Goal: Information Seeking & Learning: Check status

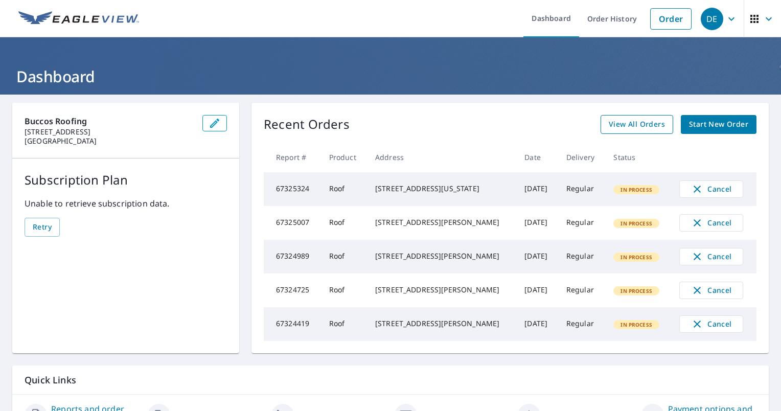
click at [651, 124] on span "View All Orders" at bounding box center [637, 124] width 56 height 13
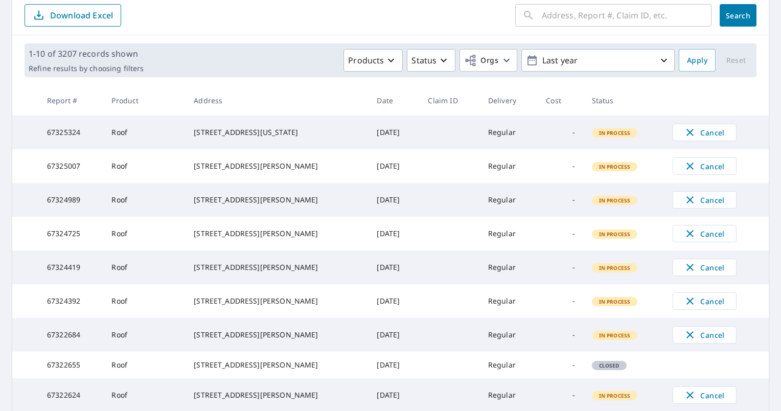
scroll to position [256, 0]
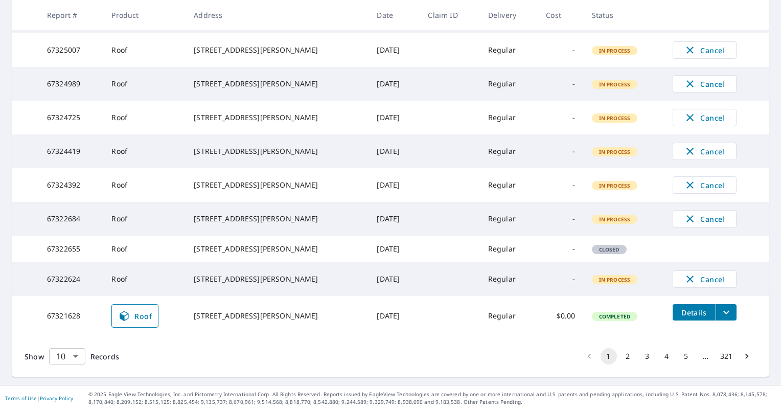
click at [72, 358] on body "DE DE Dashboard Order History Order DE Dashboard / Order History Order History …" at bounding box center [390, 205] width 781 height 411
click at [80, 369] on li "50" at bounding box center [67, 371] width 36 height 18
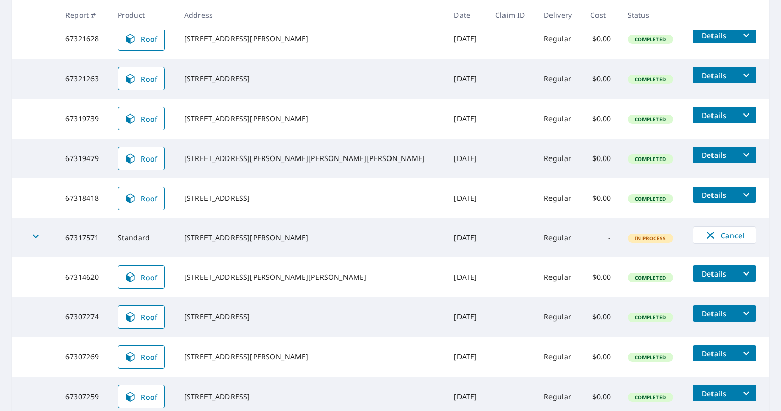
scroll to position [511, 0]
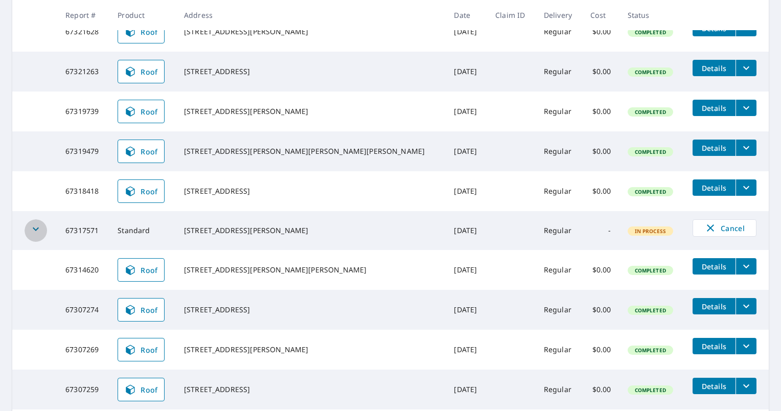
click at [27, 242] on div "button" at bounding box center [36, 230] width 23 height 23
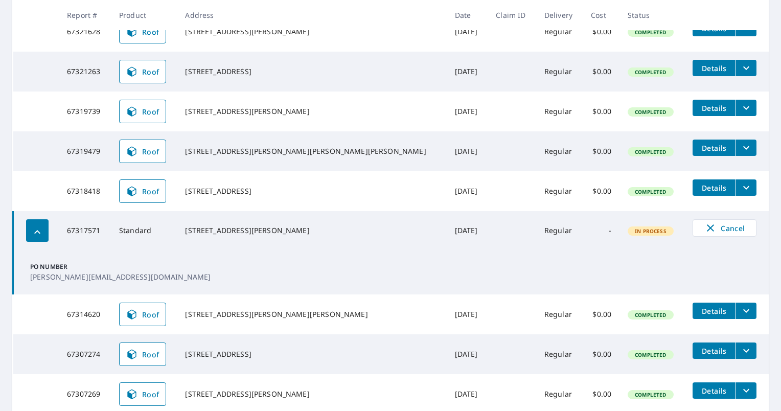
click at [36, 234] on icon "button" at bounding box center [37, 232] width 6 height 4
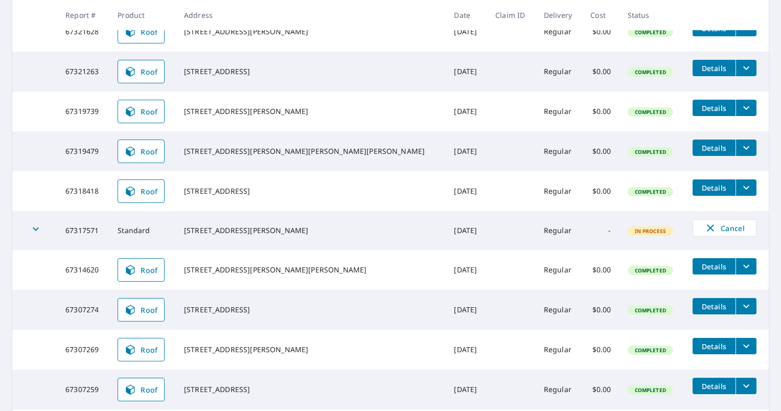
click at [446, 250] on td "[DATE]" at bounding box center [466, 230] width 41 height 39
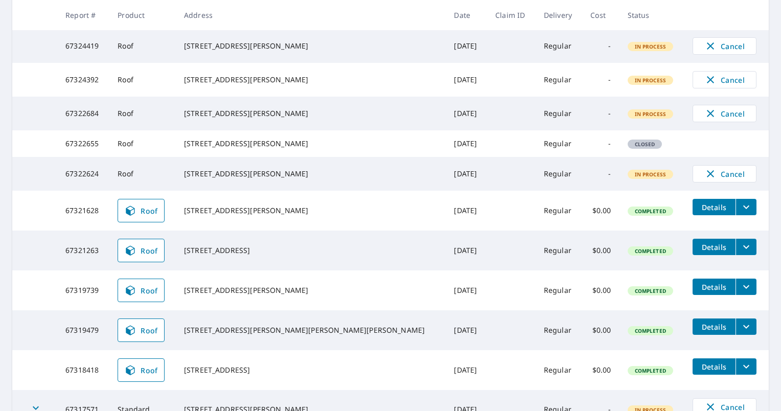
scroll to position [0, 0]
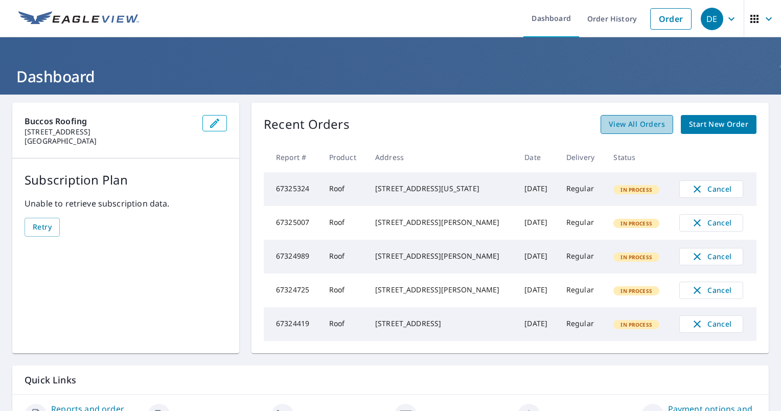
click at [642, 125] on span "View All Orders" at bounding box center [637, 124] width 56 height 13
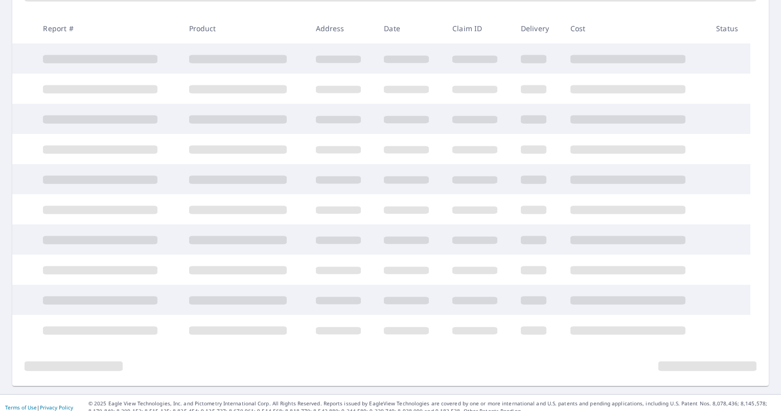
scroll to position [181, 0]
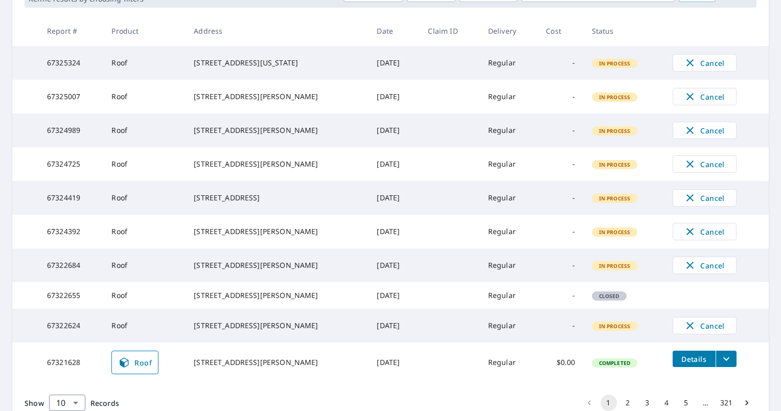
scroll to position [261, 0]
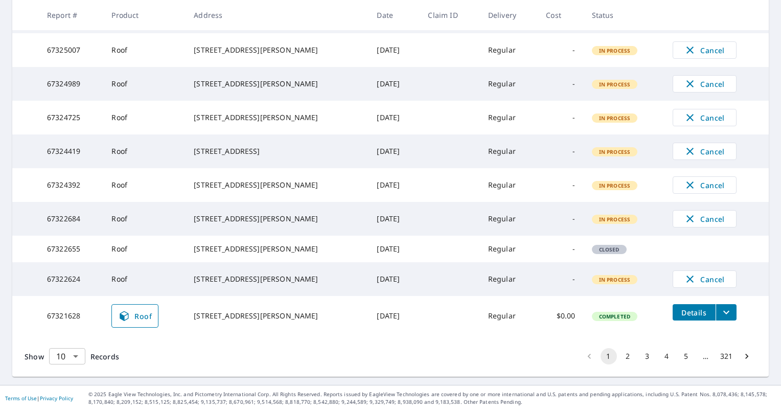
click at [81, 349] on body "DE DE Dashboard Order History Order DE Dashboard / Order History Order History …" at bounding box center [390, 205] width 781 height 411
click at [78, 396] on li "100" at bounding box center [67, 389] width 36 height 18
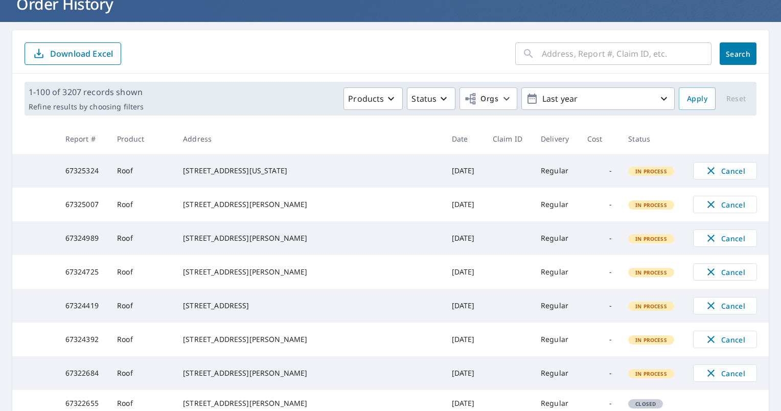
scroll to position [17, 0]
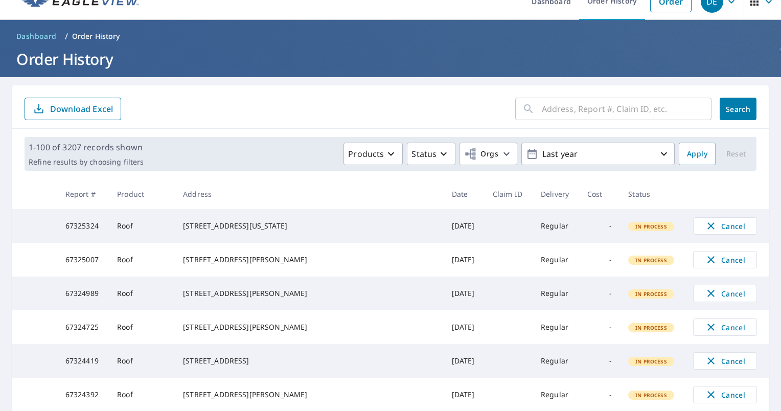
click at [575, 122] on input "text" at bounding box center [627, 109] width 170 height 29
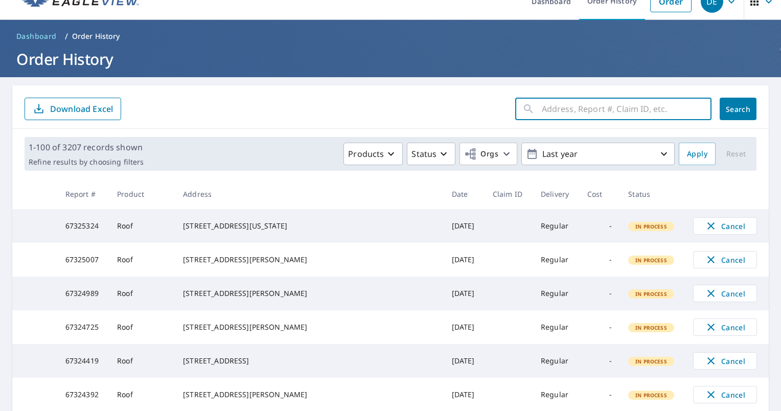
paste input "[STREET_ADDRESS][PERSON_NAME]"
type input "[STREET_ADDRESS][PERSON_NAME]"
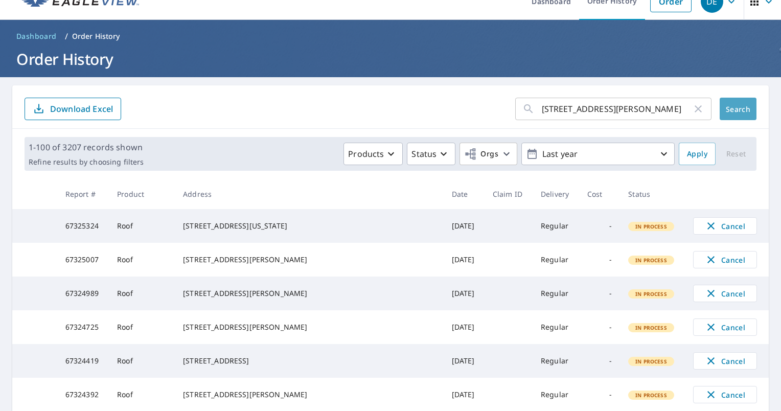
click at [728, 105] on span "Search" at bounding box center [738, 109] width 20 height 10
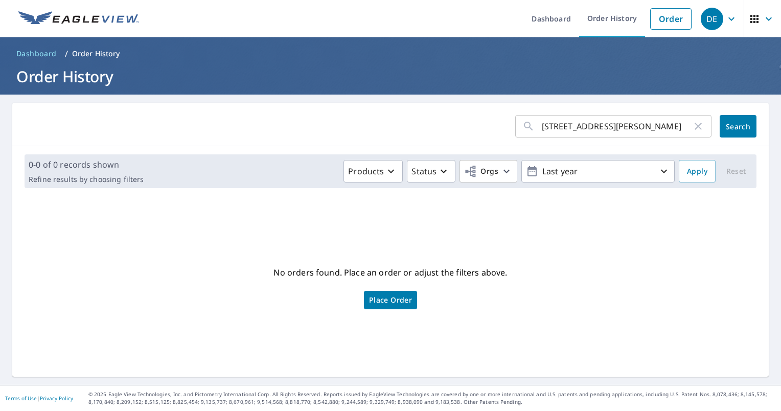
click at [88, 78] on h1 "Order History" at bounding box center [390, 76] width 757 height 21
click at [67, 52] on ol "Dashboard / Order History" at bounding box center [390, 54] width 757 height 16
click at [38, 51] on span "Dashboard" at bounding box center [36, 54] width 40 height 10
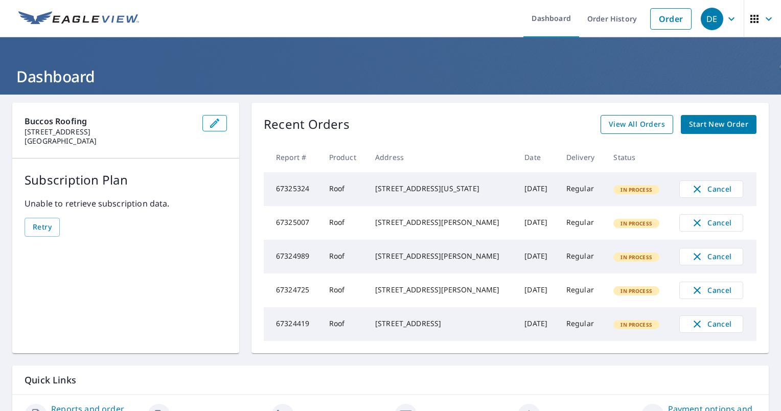
click at [648, 121] on span "View All Orders" at bounding box center [637, 124] width 56 height 13
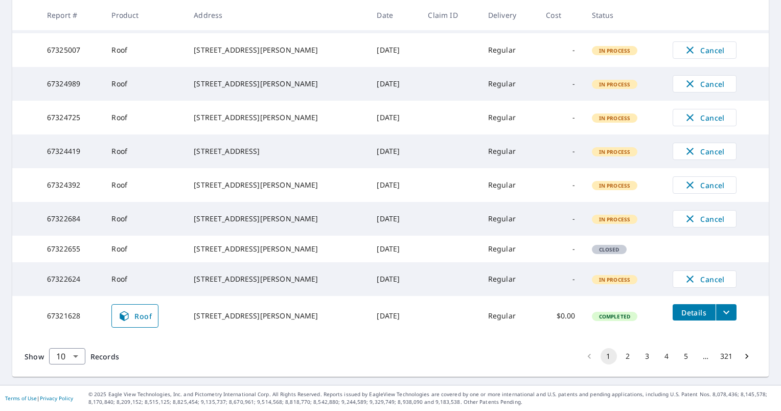
scroll to position [261, 0]
click at [71, 364] on body "DE DE Dashboard Order History Order DE Dashboard / Order History Order History …" at bounding box center [390, 205] width 781 height 411
click at [68, 390] on li "100" at bounding box center [67, 389] width 36 height 18
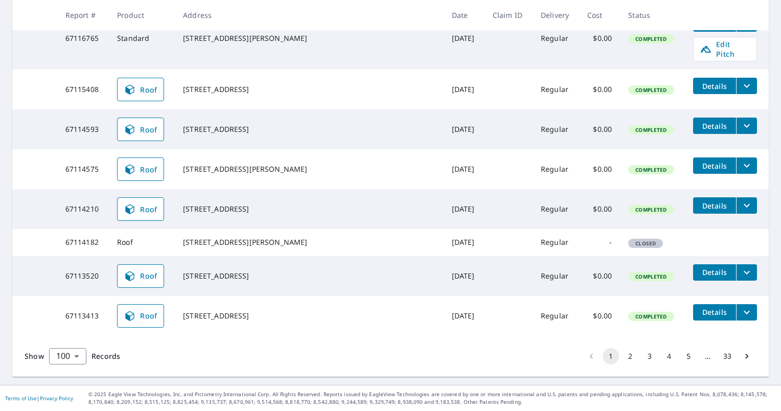
scroll to position [3940, 0]
click at [624, 358] on button "2" at bounding box center [630, 356] width 16 height 16
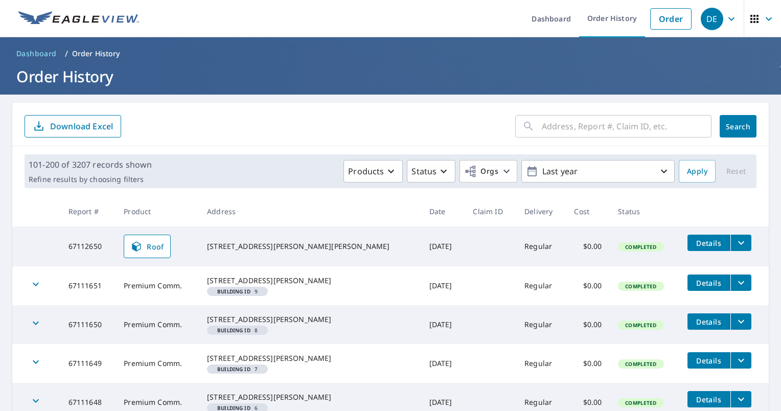
click at [576, 130] on input "text" at bounding box center [627, 126] width 170 height 29
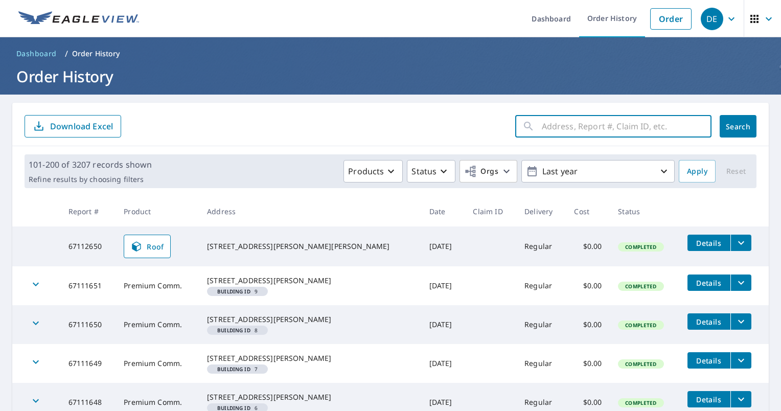
paste input "[STREET_ADDRESS][PERSON_NAME]"
type input "[STREET_ADDRESS][PERSON_NAME]"
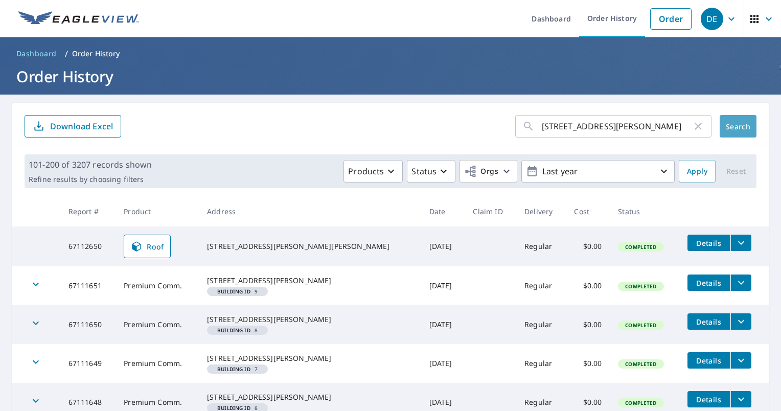
click at [725, 131] on button "Search" at bounding box center [738, 126] width 37 height 23
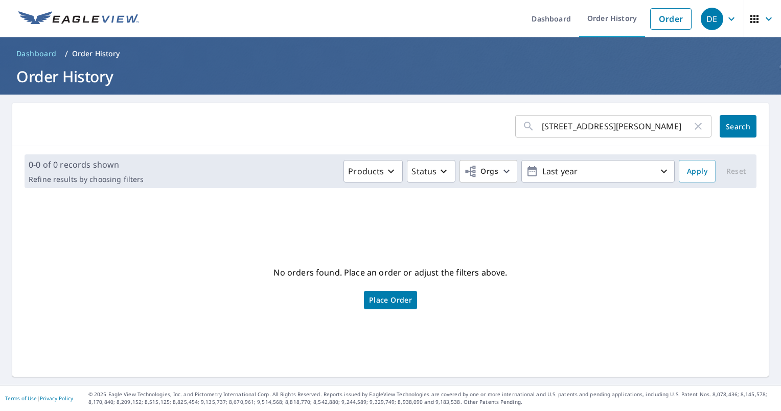
click at [695, 126] on icon "button" at bounding box center [698, 126] width 12 height 12
click at [592, 28] on link "Order History" at bounding box center [612, 18] width 66 height 37
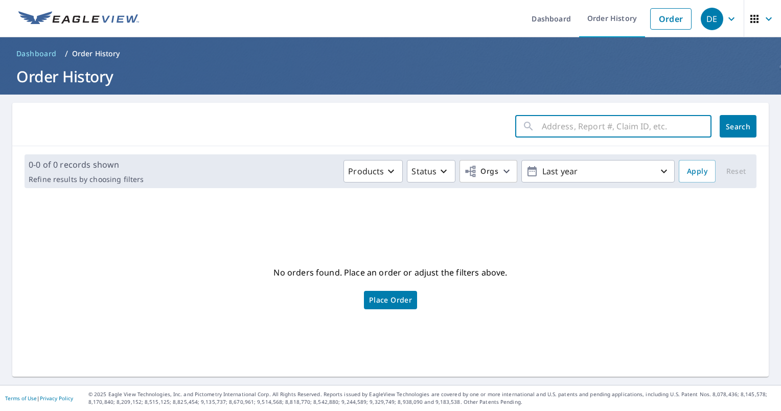
click at [640, 132] on input "text" at bounding box center [627, 126] width 170 height 29
